Goal: Information Seeking & Learning: Learn about a topic

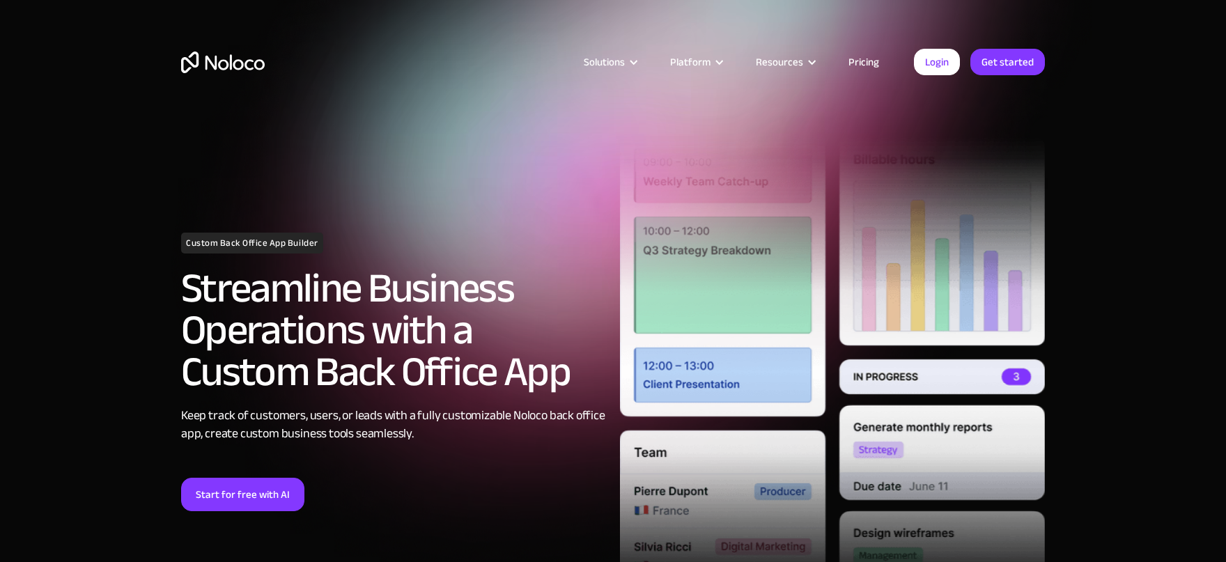
click at [861, 69] on link "Pricing" at bounding box center [863, 62] width 65 height 18
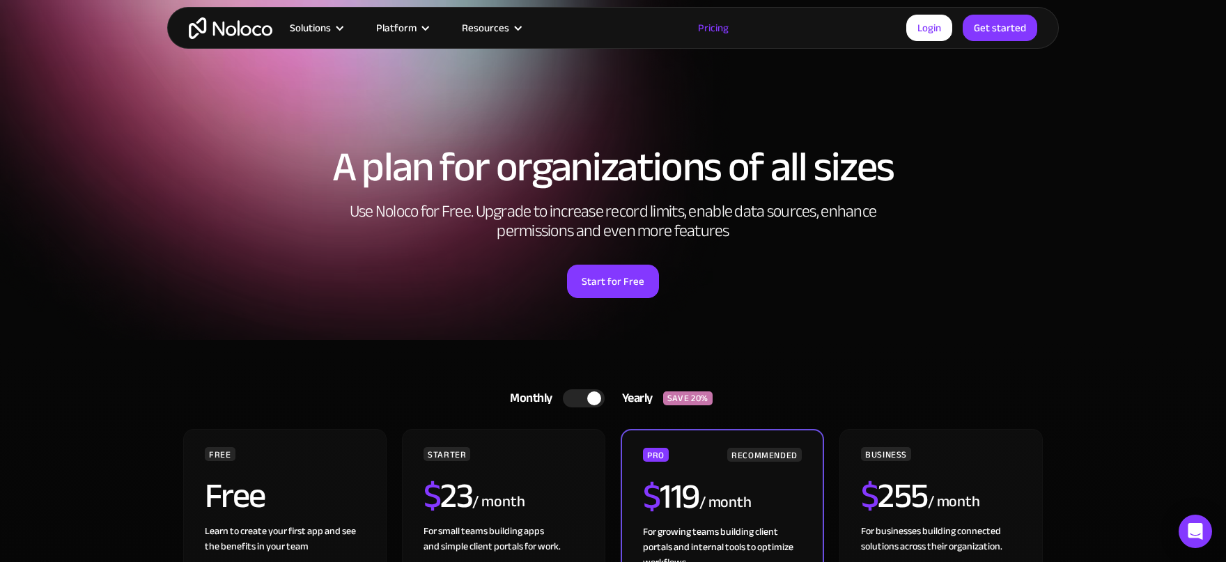
scroll to position [230, 0]
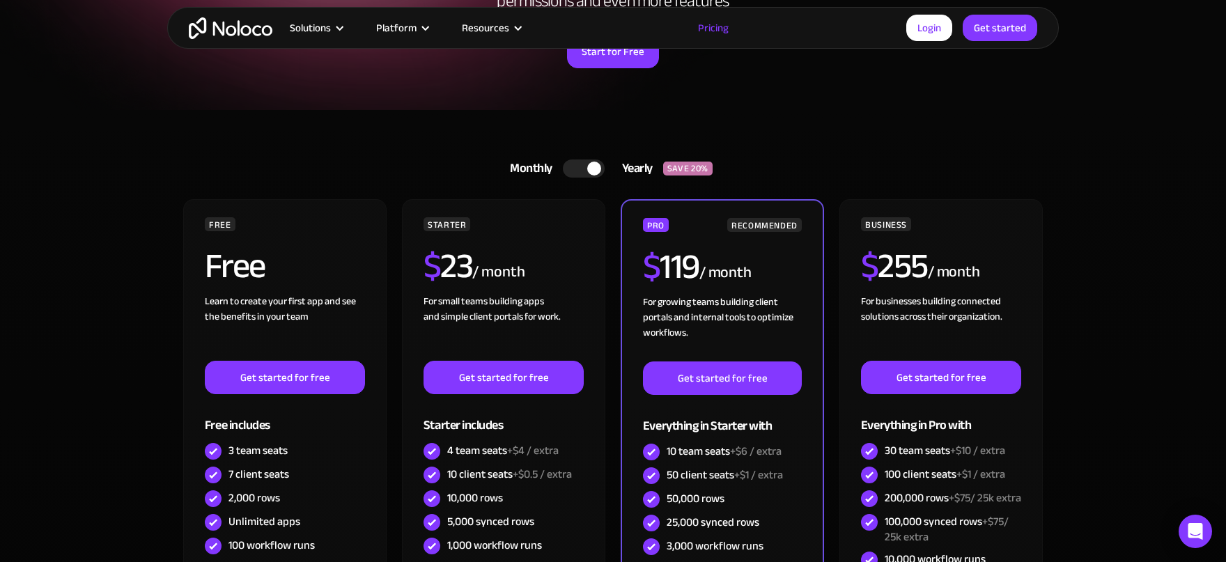
click at [125, 299] on section "Monthly Yearly SAVE 20% Monthly Yearly SAVE 20% FREE Free Learn to create your …" at bounding box center [613, 457] width 1226 height 695
click at [648, 171] on div "Yearly" at bounding box center [634, 168] width 59 height 21
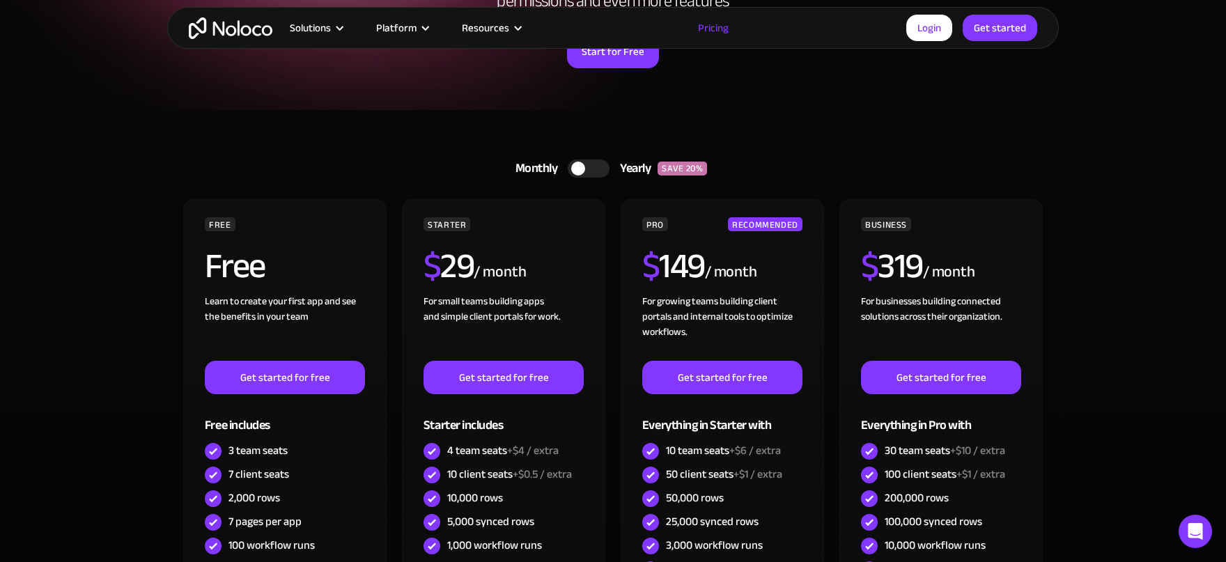
click at [593, 173] on div at bounding box center [589, 169] width 42 height 18
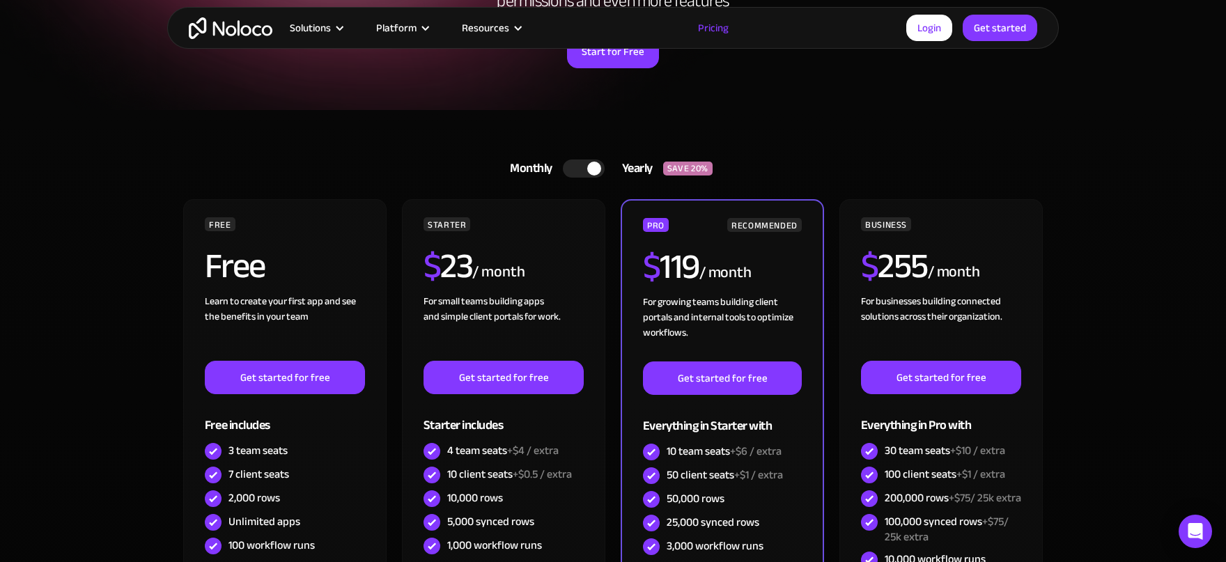
click at [86, 309] on section "Monthly Yearly SAVE 20% Monthly Yearly SAVE 20% FREE Free Learn to create your …" at bounding box center [613, 457] width 1226 height 695
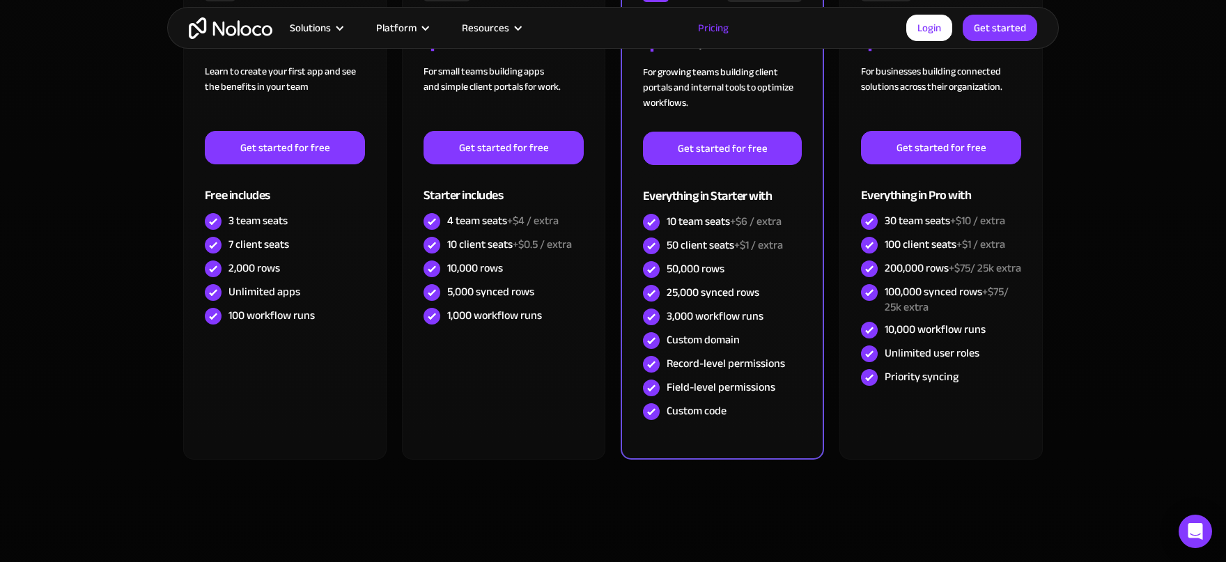
scroll to position [306, 0]
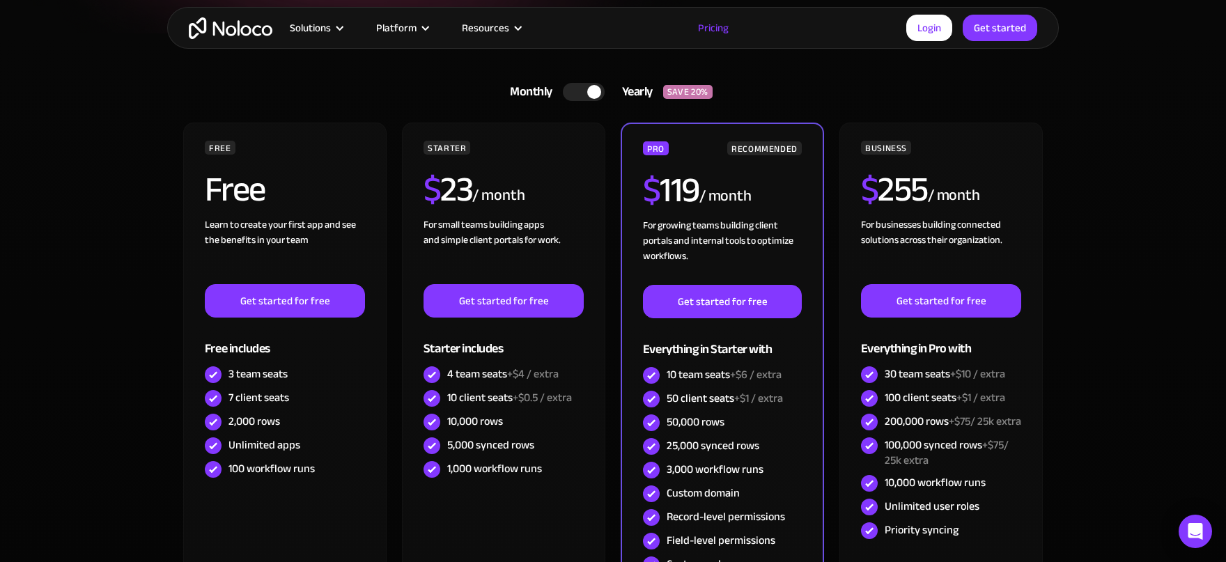
click at [83, 311] on section "Monthly Yearly SAVE 20% Monthly Yearly SAVE 20% FREE Free Learn to create your …" at bounding box center [613, 380] width 1226 height 695
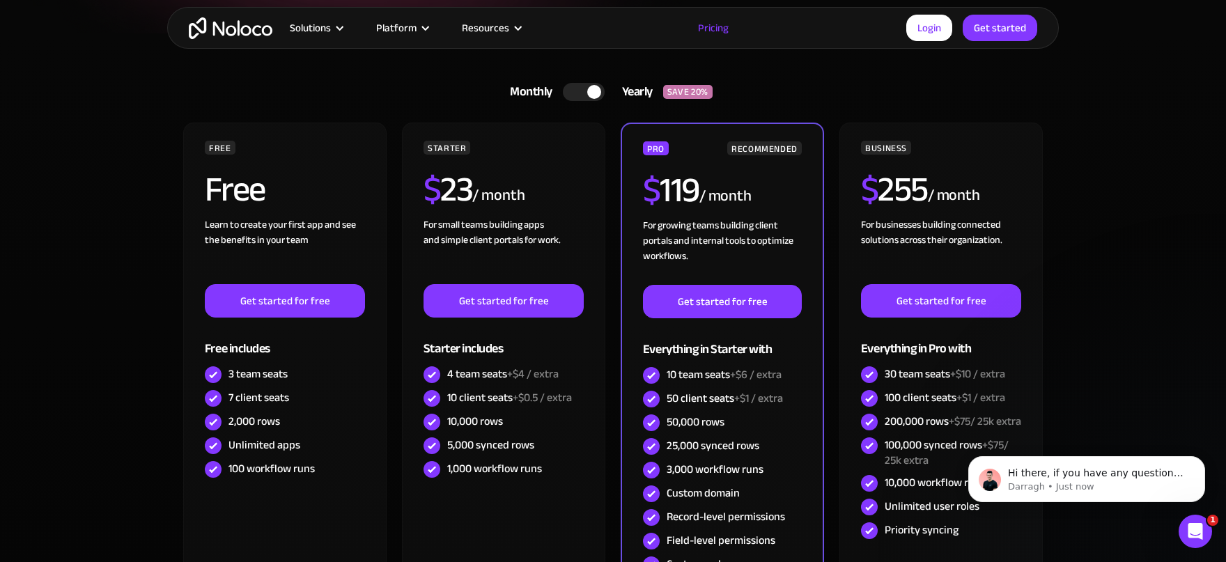
scroll to position [0, 0]
click at [83, 311] on section "Monthly Yearly SAVE 20% Monthly Yearly SAVE 20% FREE Free Learn to create your …" at bounding box center [613, 380] width 1226 height 695
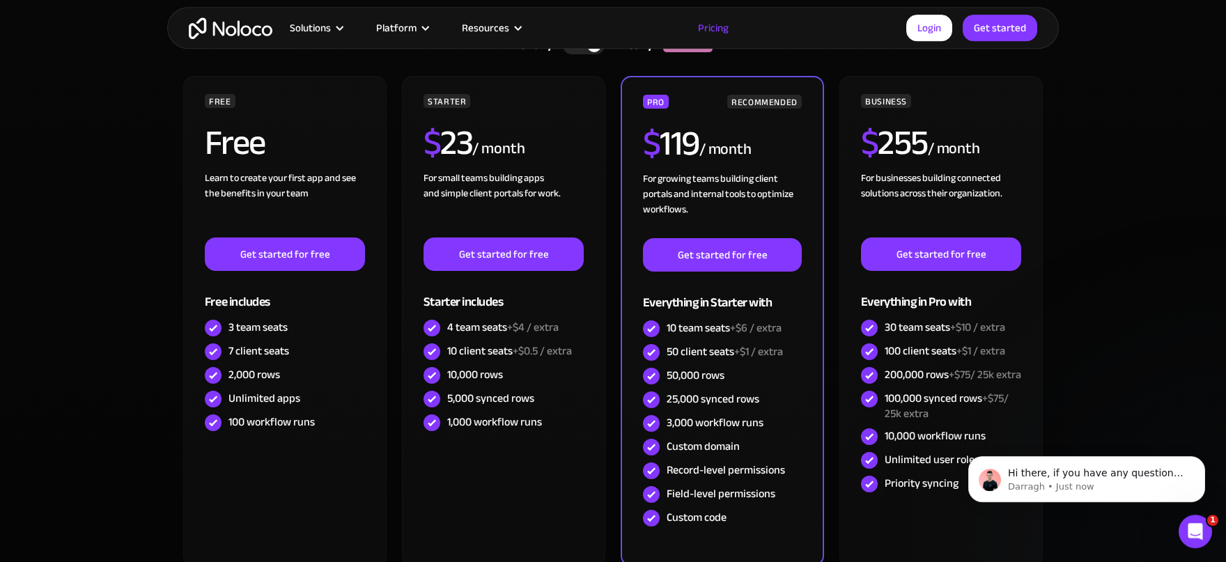
scroll to position [383, 0]
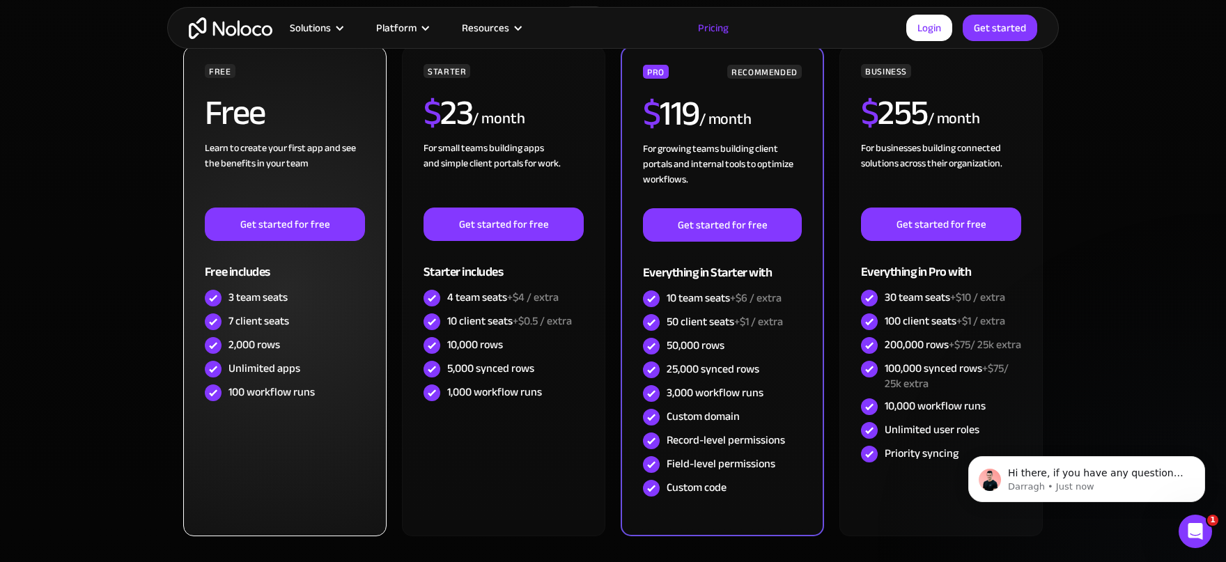
click at [262, 372] on div "Unlimited apps" at bounding box center [264, 368] width 72 height 15
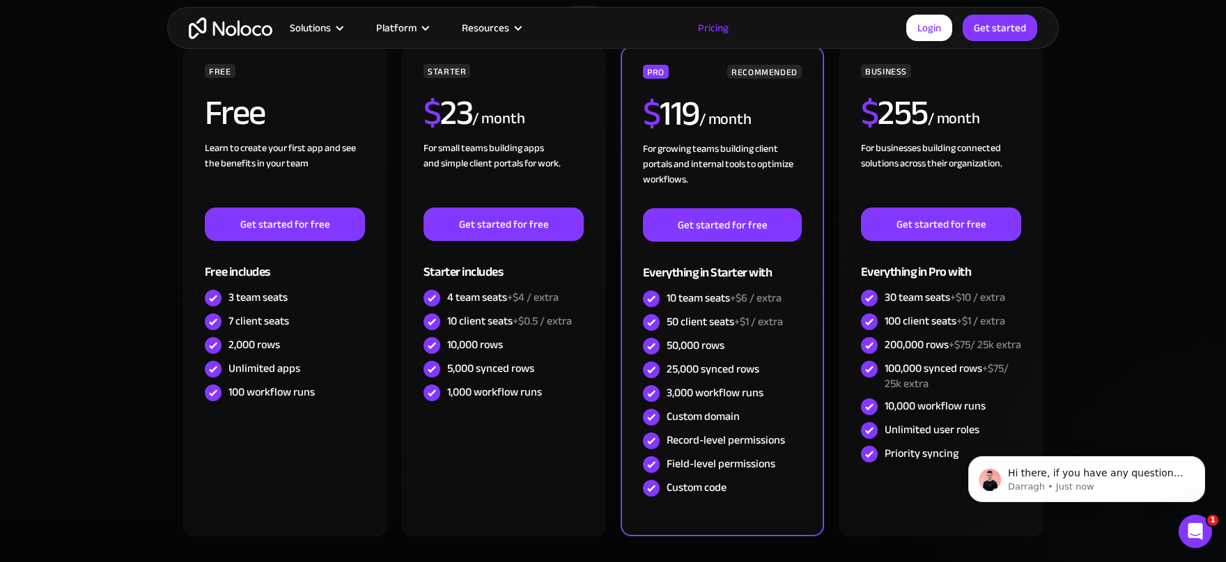
scroll to position [0, 0]
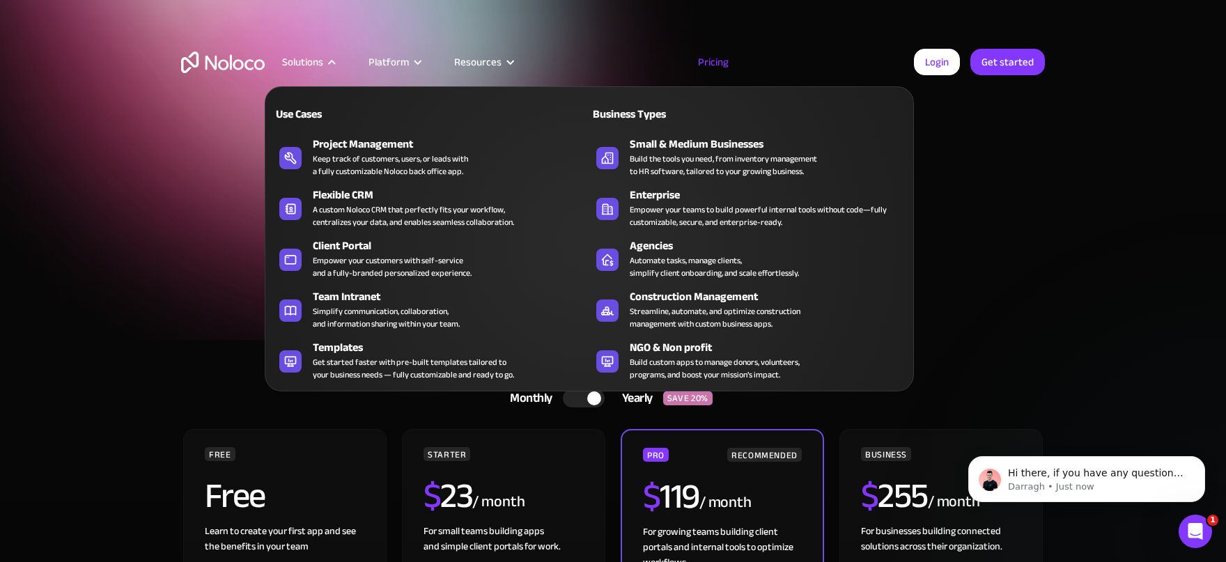
click at [319, 57] on div "Solutions" at bounding box center [302, 62] width 41 height 18
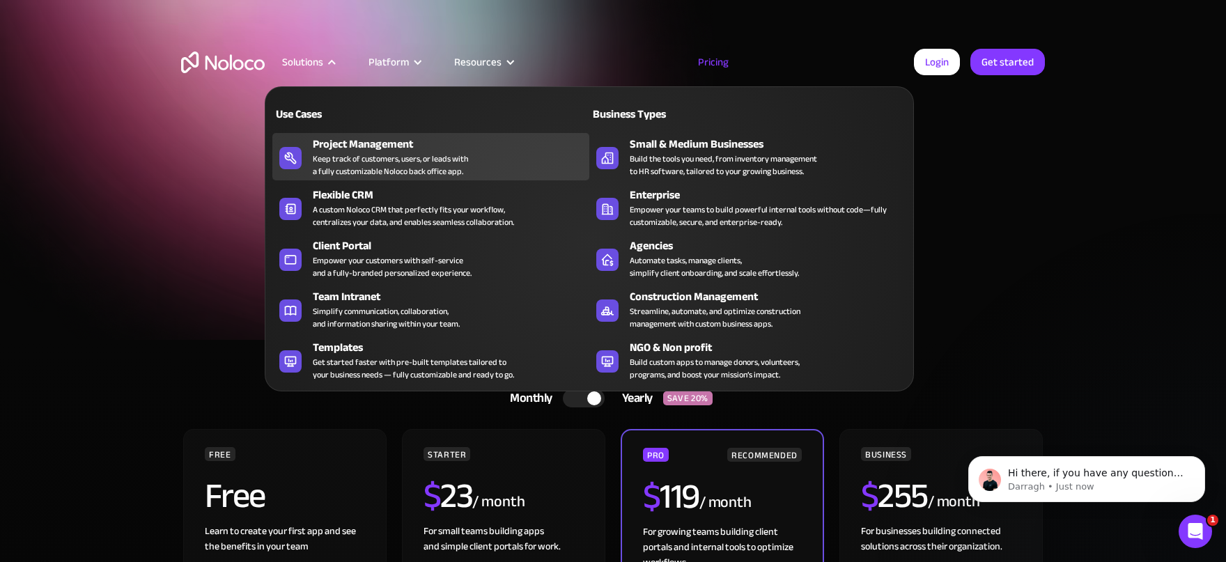
click at [326, 157] on div "Keep track of customers, users, or leads with a fully customizable Noloco back …" at bounding box center [390, 165] width 155 height 25
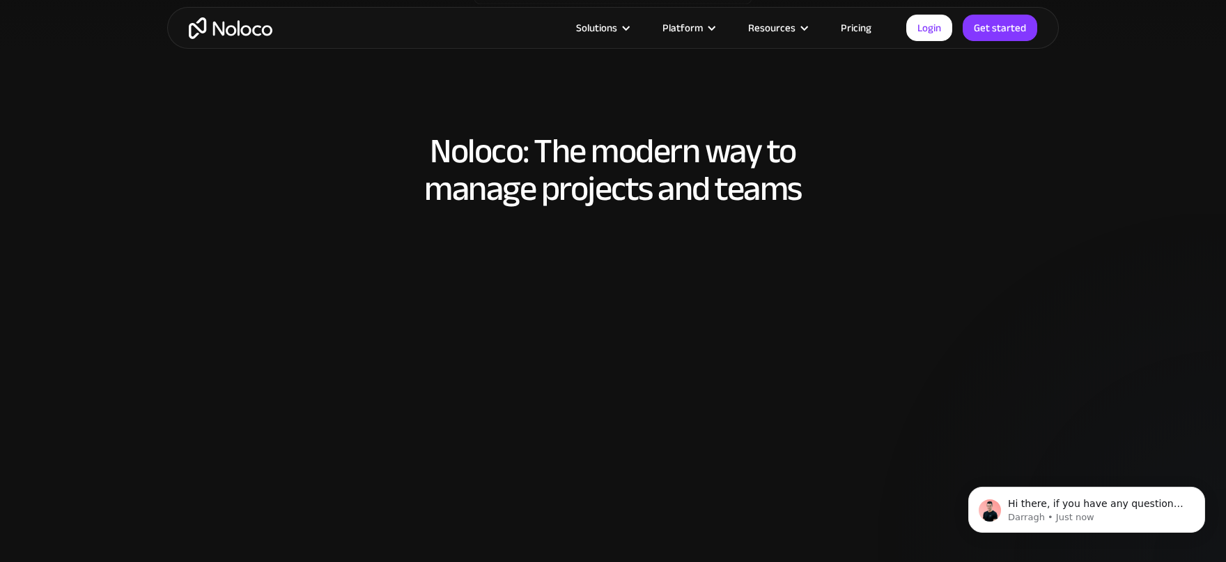
scroll to position [1073, 0]
